Goal: Transaction & Acquisition: Purchase product/service

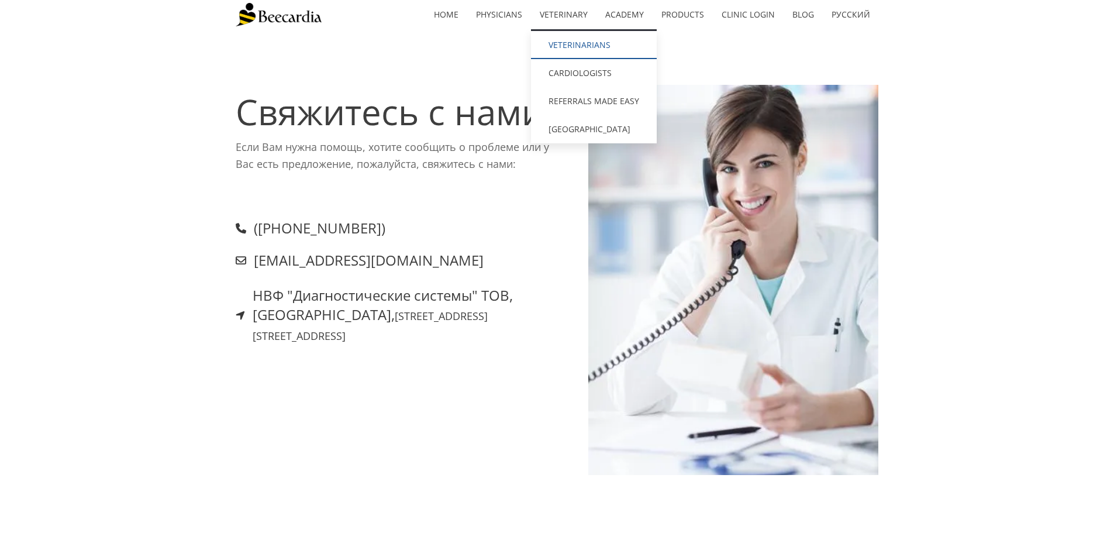
click at [576, 47] on link "Veterinarians" at bounding box center [594, 45] width 126 height 28
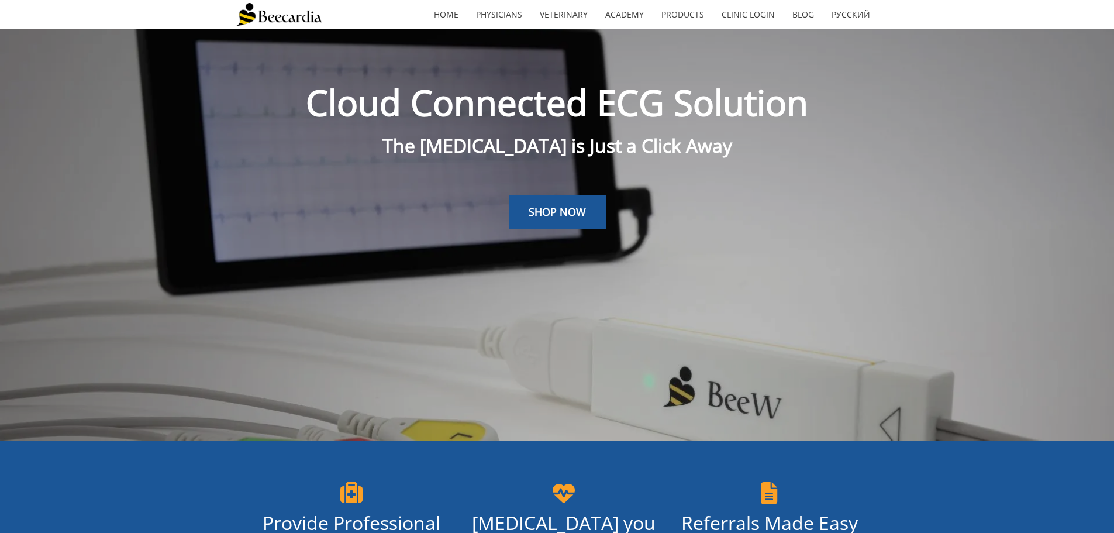
click at [562, 219] on link "SHOP NOW" at bounding box center [557, 212] width 97 height 34
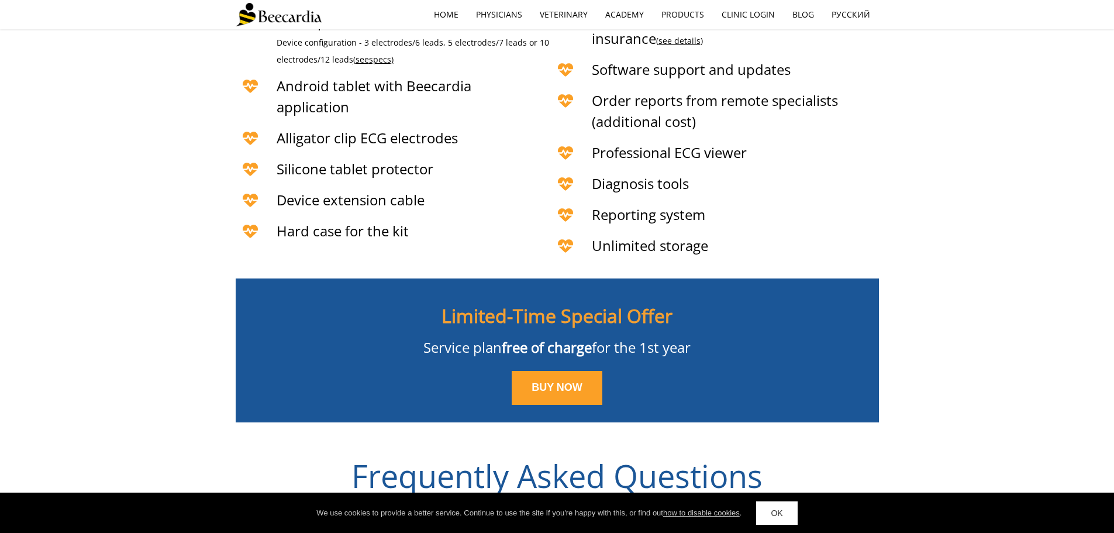
scroll to position [3034, 0]
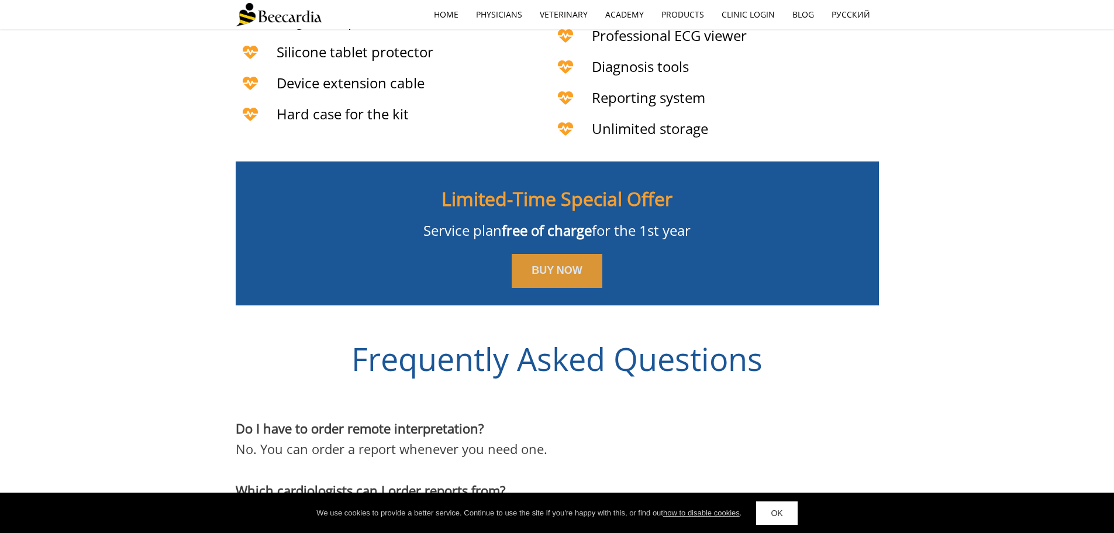
click at [545, 264] on span "BUY NOW" at bounding box center [556, 270] width 51 height 12
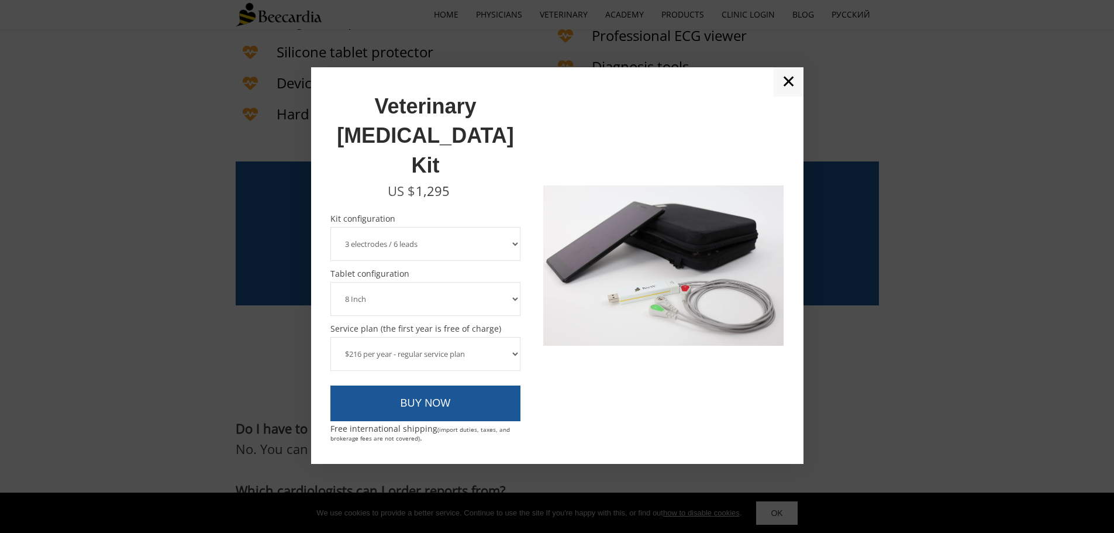
click at [512, 227] on select "3 electrodes / 6 leads 5 electrodes / 7 leads" at bounding box center [425, 244] width 191 height 34
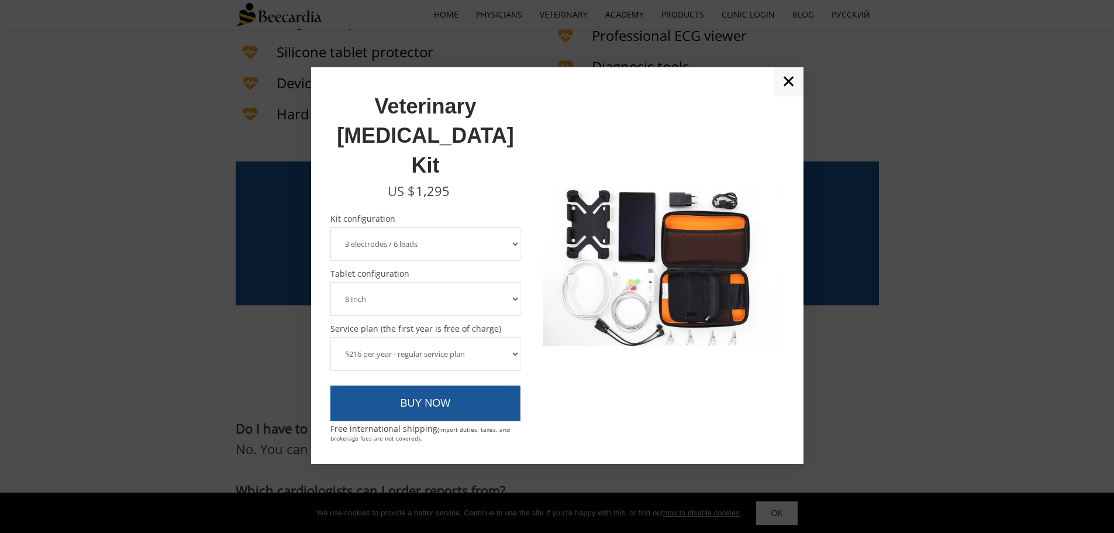
click at [512, 227] on select "3 electrodes / 6 leads 5 electrodes / 7 leads" at bounding box center [425, 244] width 191 height 34
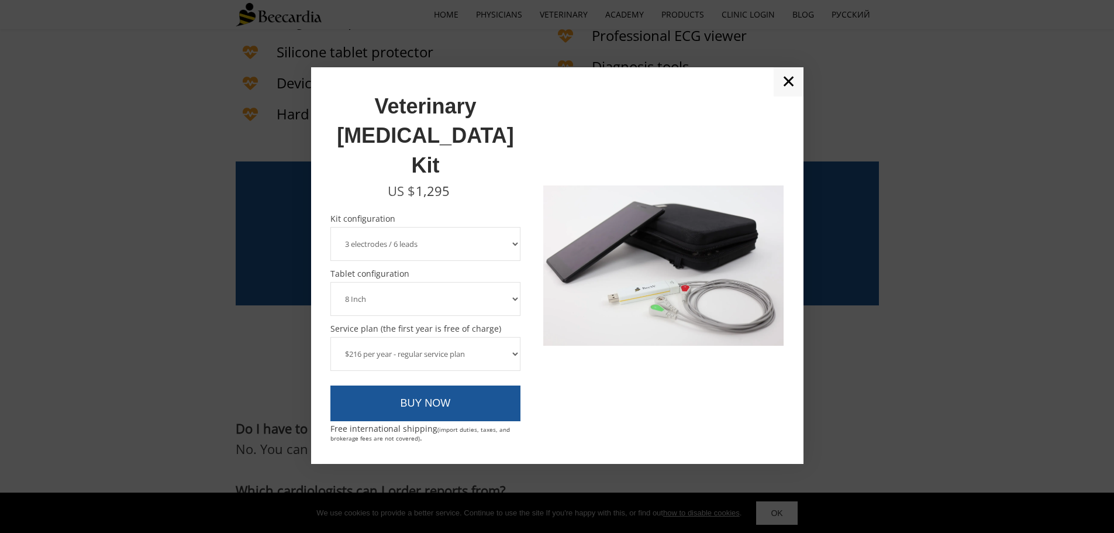
click at [517, 282] on select "8 Inch 10 Inch" at bounding box center [425, 299] width 191 height 34
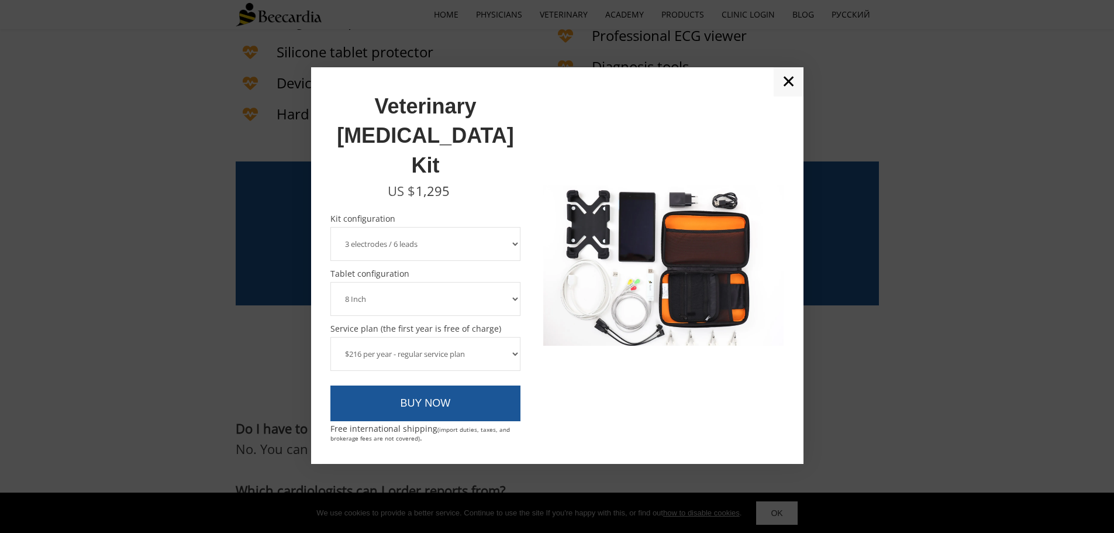
select select "10 Inch"
click at [330, 282] on select "8 Inch 10 Inch" at bounding box center [425, 299] width 191 height 34
click at [511, 337] on select "$216 per year - regular service plan $120 per year - plan without the device in…" at bounding box center [425, 354] width 191 height 34
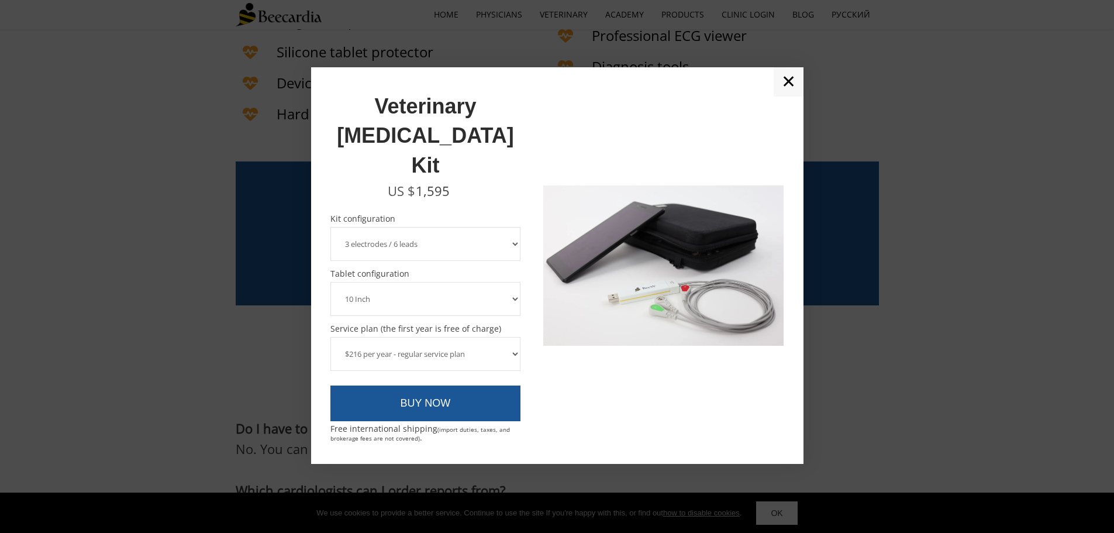
click at [513, 337] on select "$216 per year - regular service plan $120 per year - plan without the device in…" at bounding box center [425, 354] width 191 height 34
click at [519, 227] on select "3 electrodes / 6 leads 5 electrodes / 7 leads" at bounding box center [425, 244] width 191 height 34
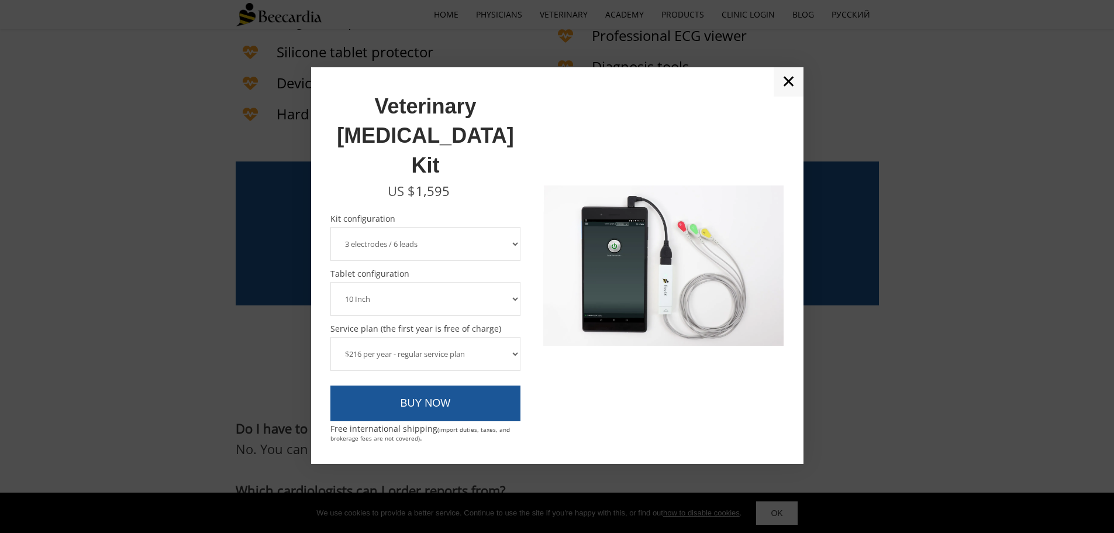
click at [784, 96] on link "✕" at bounding box center [789, 81] width 30 height 29
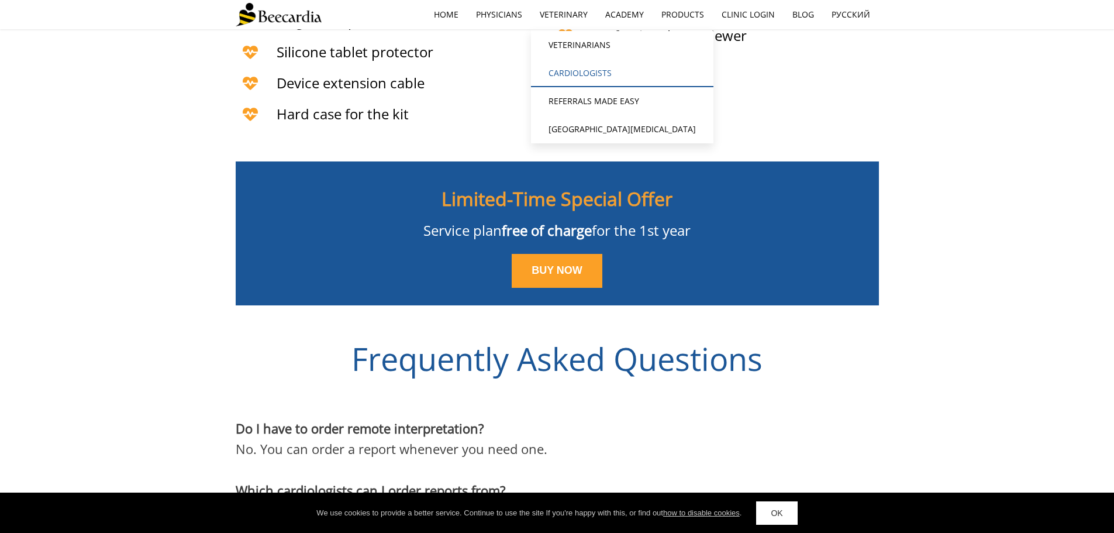
click at [561, 77] on link "Cardiologists" at bounding box center [622, 73] width 182 height 28
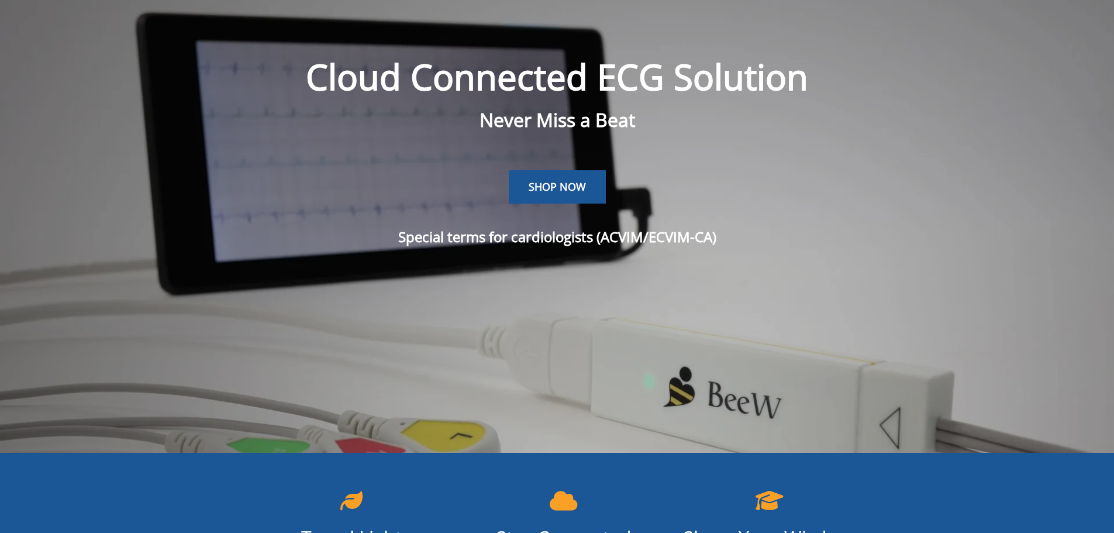
scroll to position [29, 0]
click at [566, 198] on link "SHOP NOW" at bounding box center [557, 187] width 97 height 34
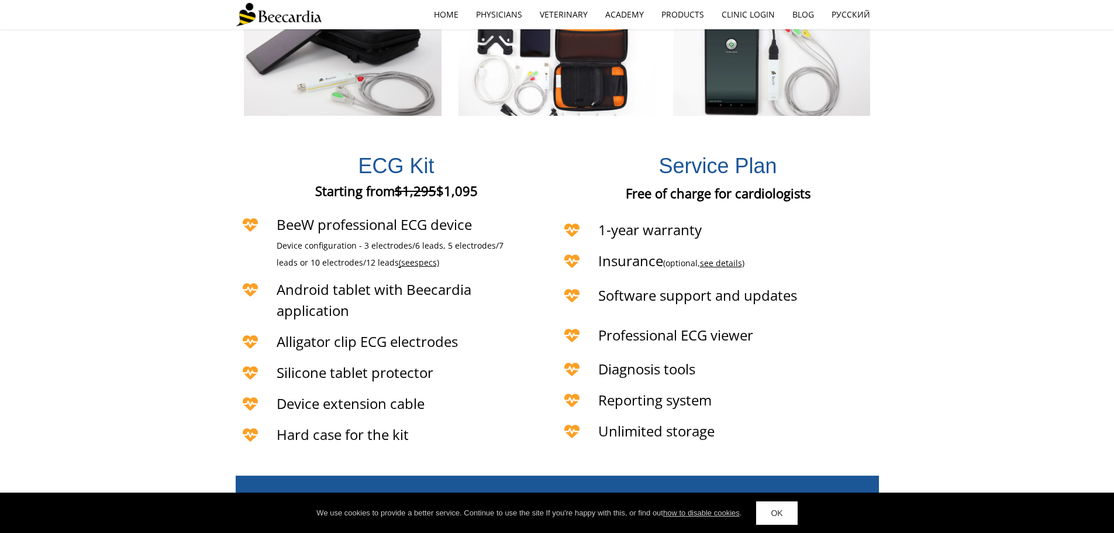
scroll to position [2707, 0]
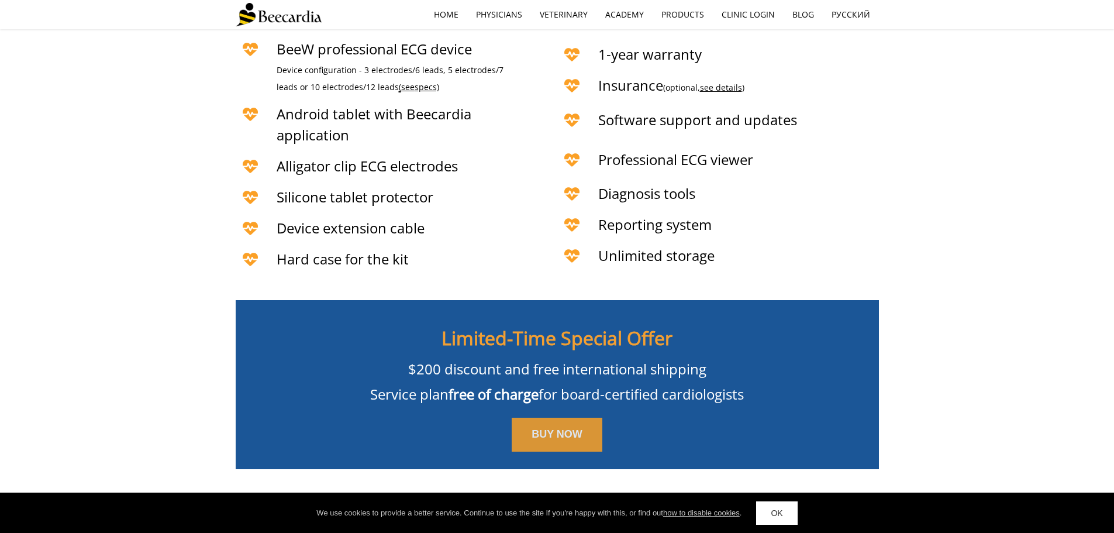
click at [544, 428] on span "BUY NOW" at bounding box center [556, 434] width 51 height 12
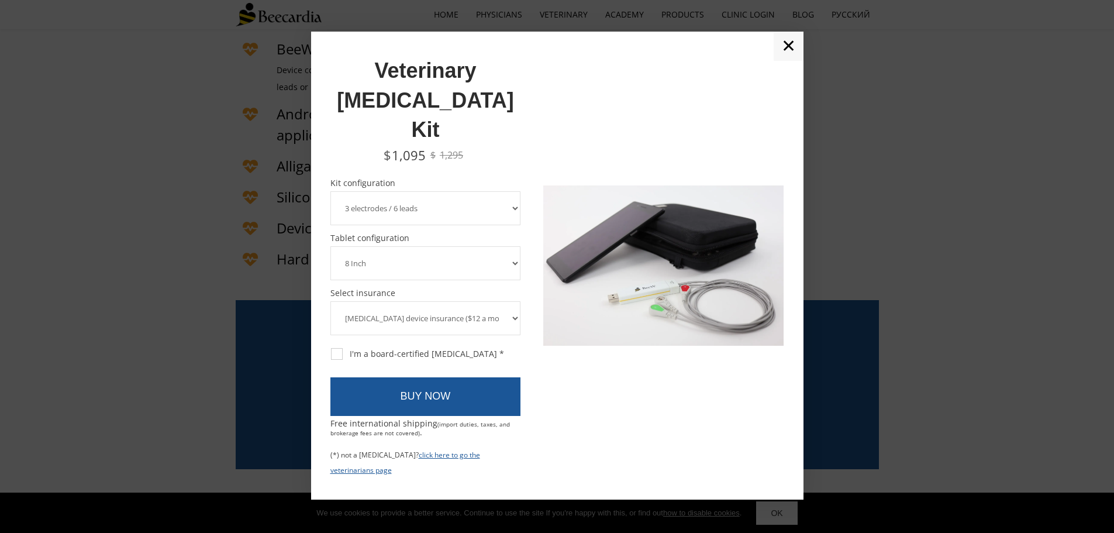
click at [507, 191] on select "3 electrodes / 6 leads 5 electrodes / 7 leads 10 electrodes / 12 leads" at bounding box center [425, 208] width 191 height 34
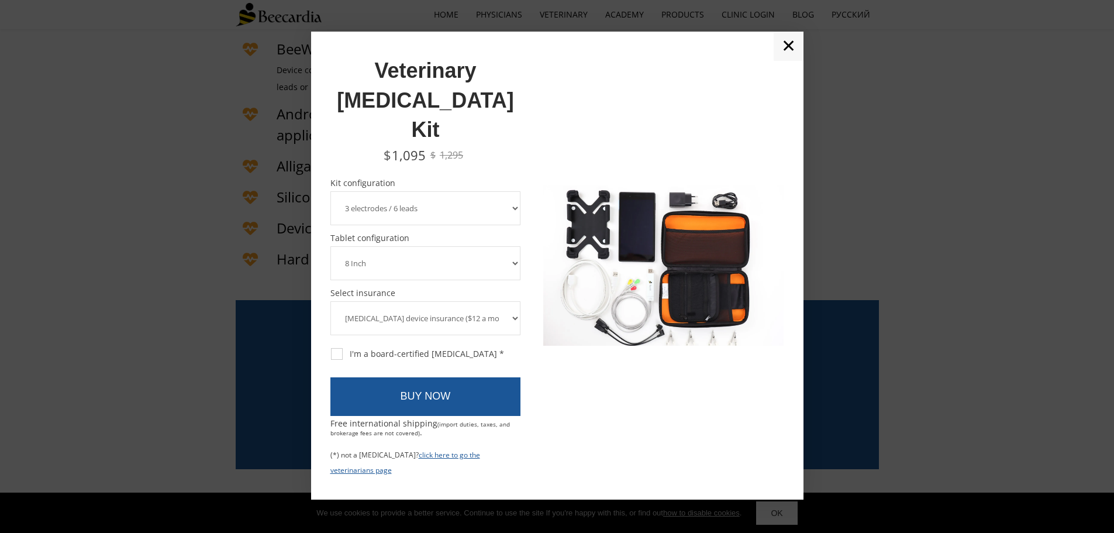
select select "10 electrodes / 12 leads"
click at [330, 191] on select "3 electrodes / 6 leads 5 electrodes / 7 leads 10 electrodes / 12 leads" at bounding box center [425, 208] width 191 height 34
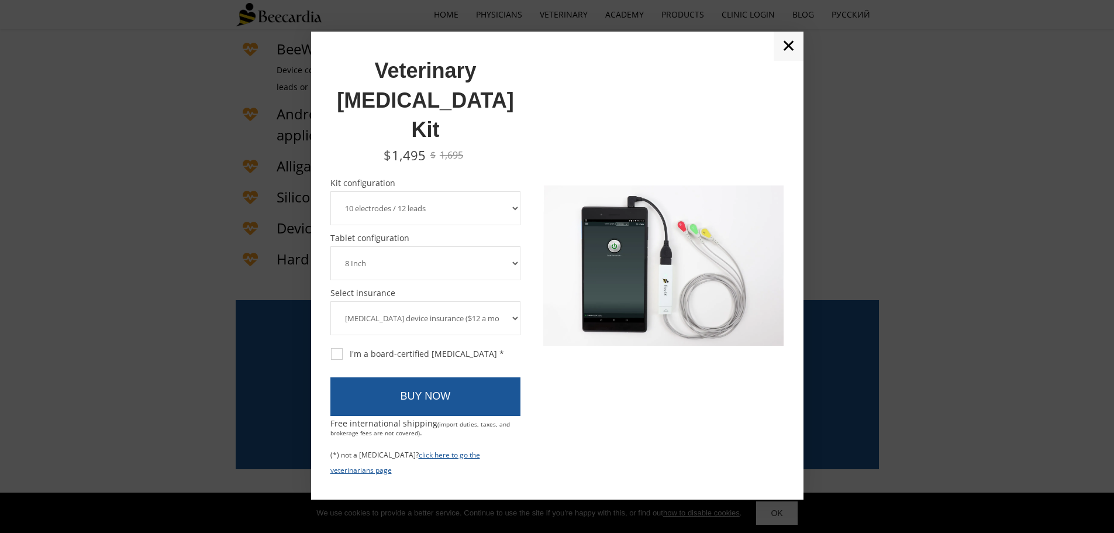
click at [481, 246] on select "8 Inch 10 Inch" at bounding box center [425, 263] width 191 height 34
select select "10 Inch"
click at [330, 246] on select "8 Inch 10 Inch" at bounding box center [425, 263] width 191 height 34
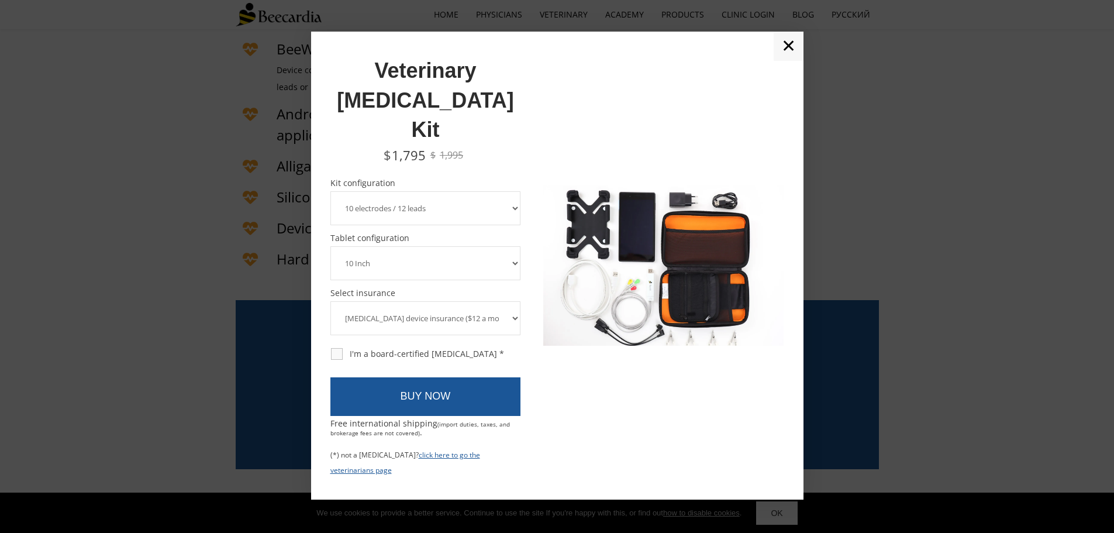
click at [339, 348] on div "I'm a board-certified cardiologist *" at bounding box center [417, 353] width 173 height 11
click at [330, 347] on input "I'm a board-certified cardiologist *" at bounding box center [330, 347] width 1 height 1
checkbox input "true"
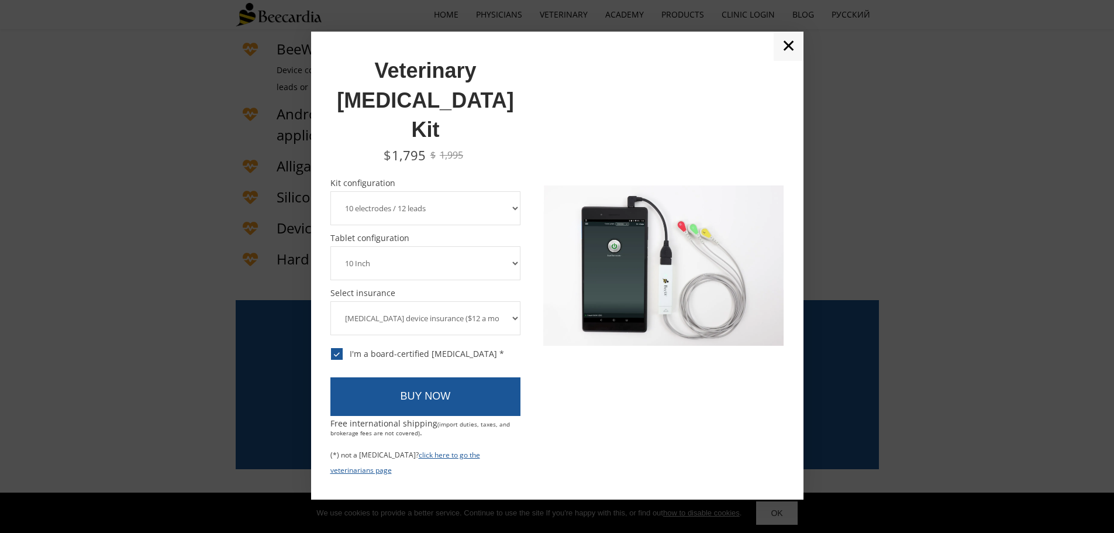
click at [515, 301] on select "ECG device insurance ($12 a month, charged annually) No insurance" at bounding box center [425, 318] width 191 height 34
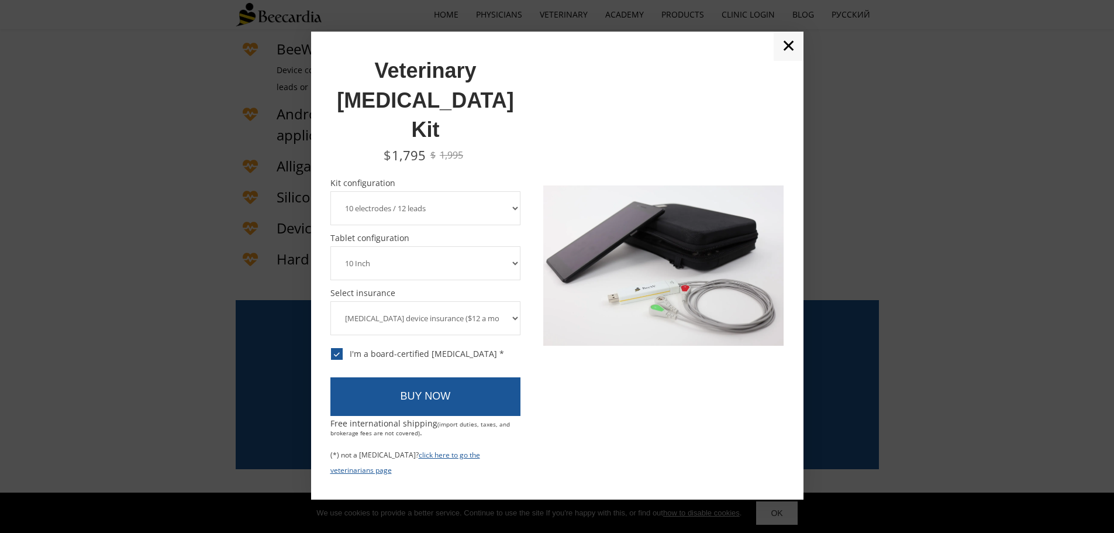
click at [515, 301] on select "ECG device insurance ($12 a month, charged annually) No insurance" at bounding box center [425, 318] width 191 height 34
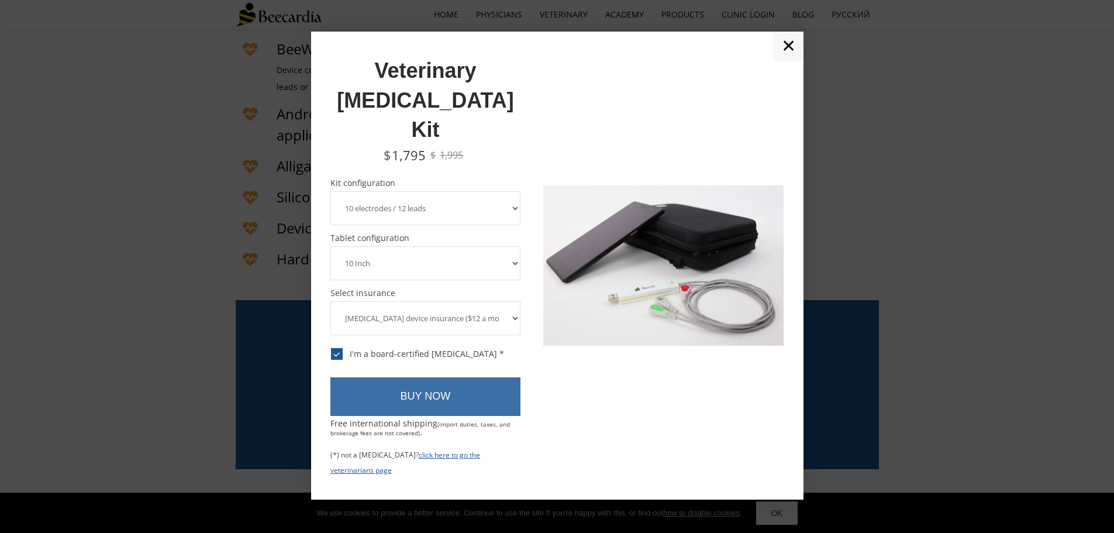
click at [409, 377] on link "BUY NOW" at bounding box center [425, 396] width 191 height 39
